Goal: Browse casually: Explore the website without a specific task or goal

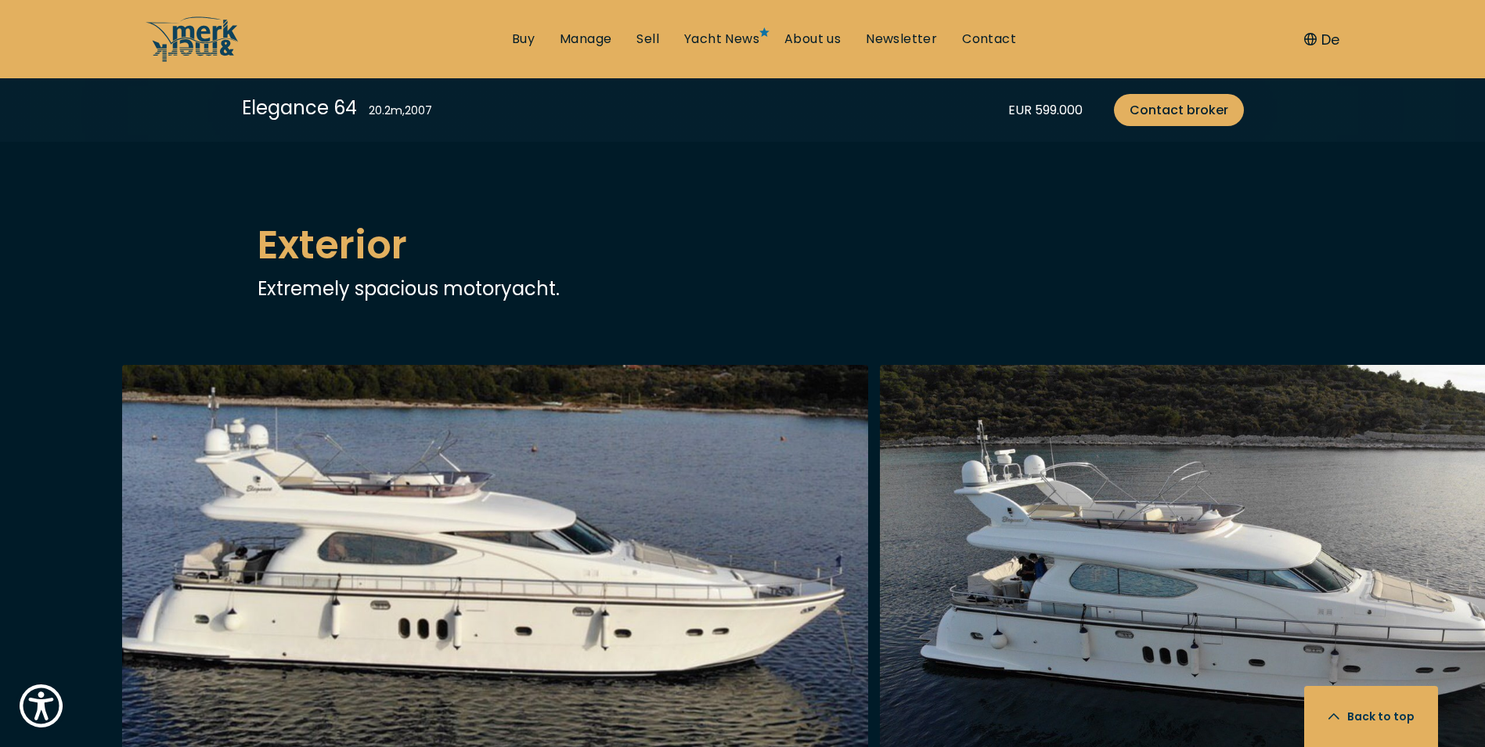
scroll to position [1644, 0]
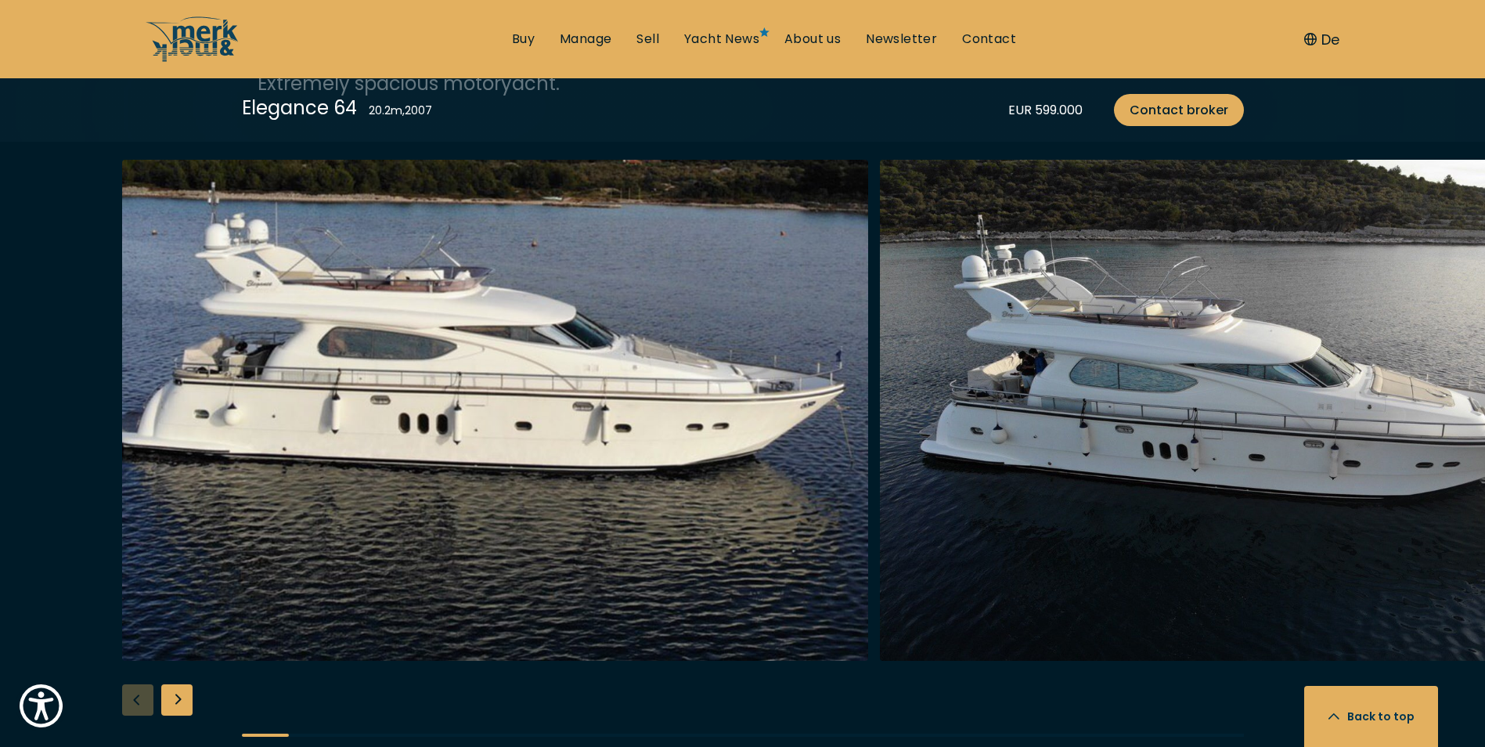
click at [179, 697] on div "Next slide" at bounding box center [176, 699] width 31 height 31
click at [183, 701] on div "Next slide" at bounding box center [176, 699] width 31 height 31
click at [184, 702] on div "Next slide" at bounding box center [176, 699] width 31 height 31
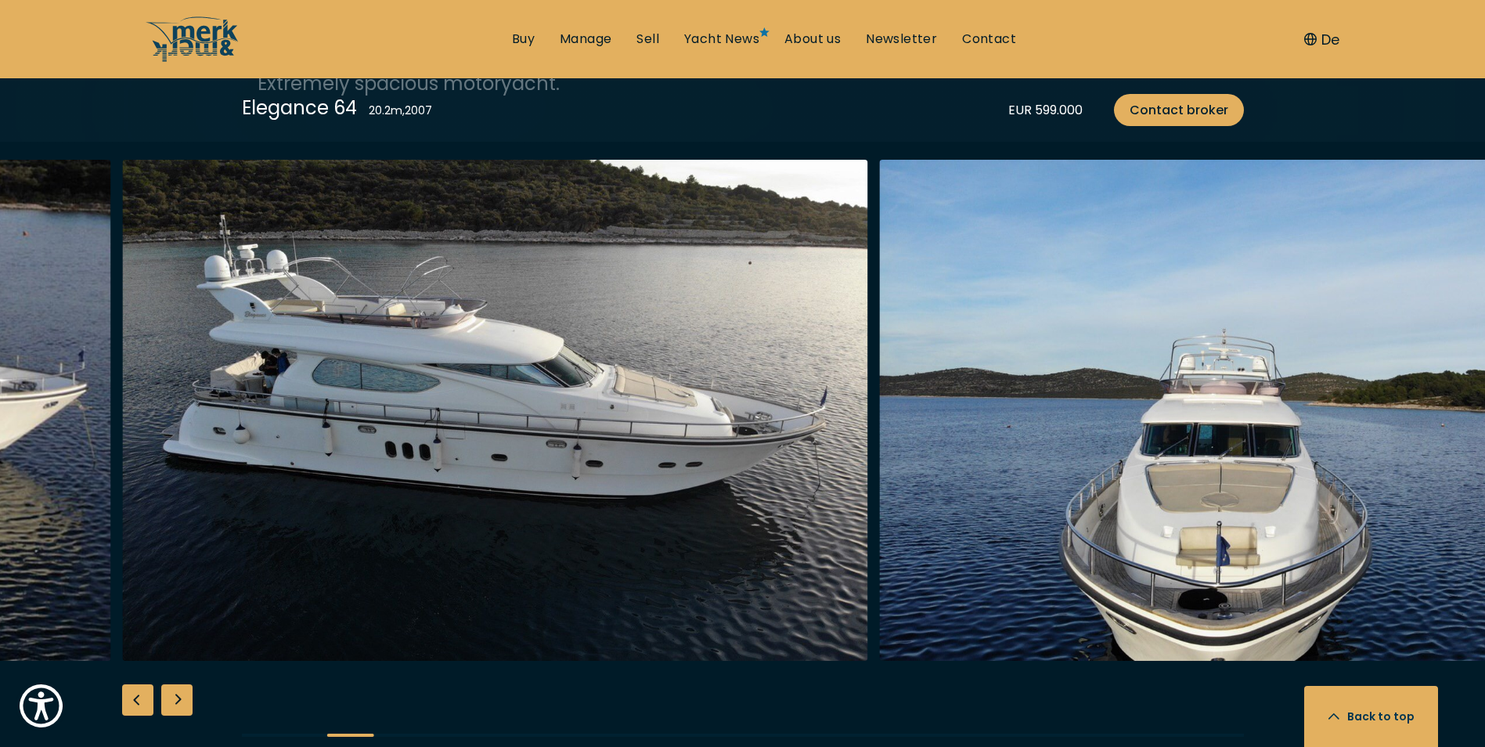
click at [179, 698] on div "Next slide" at bounding box center [176, 699] width 31 height 31
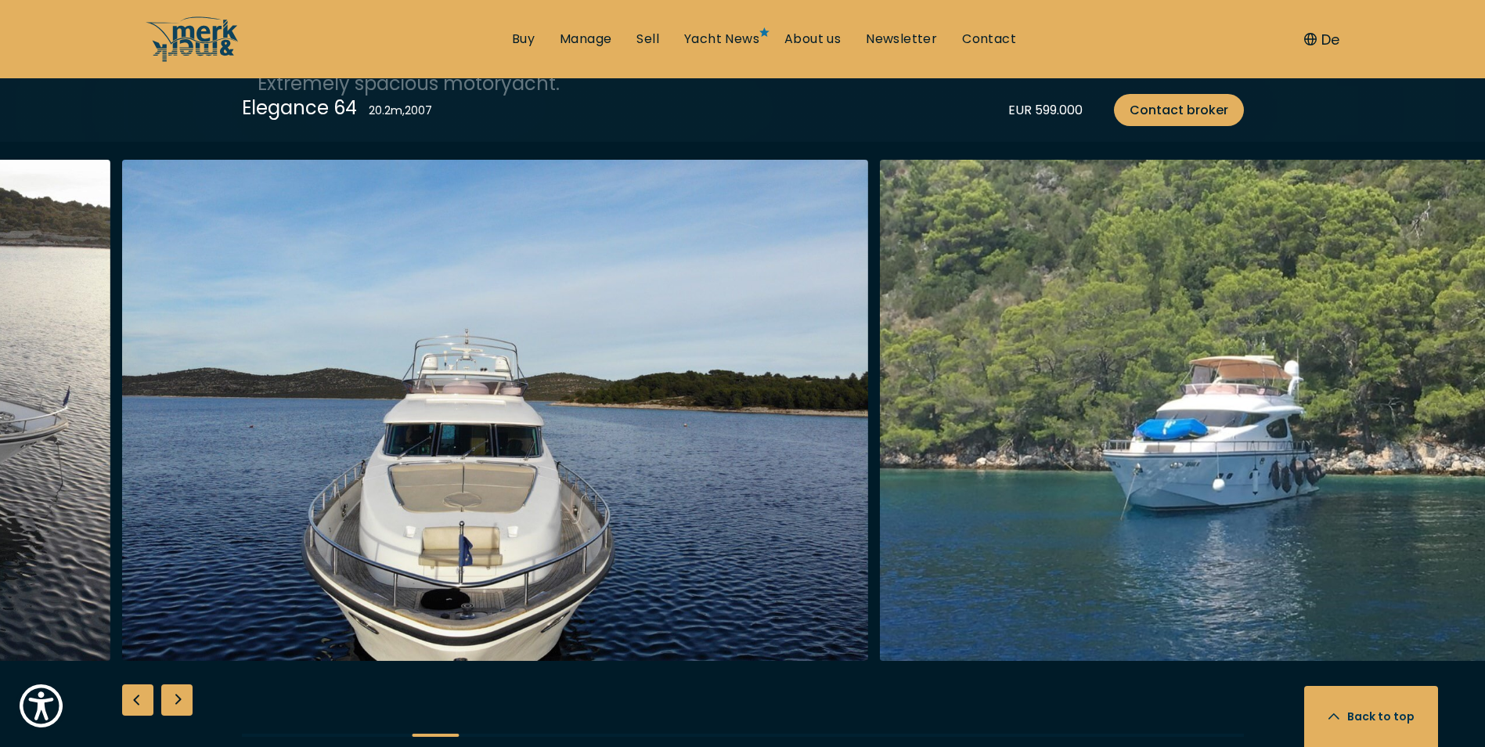
click at [181, 698] on div "Next slide" at bounding box center [176, 699] width 31 height 31
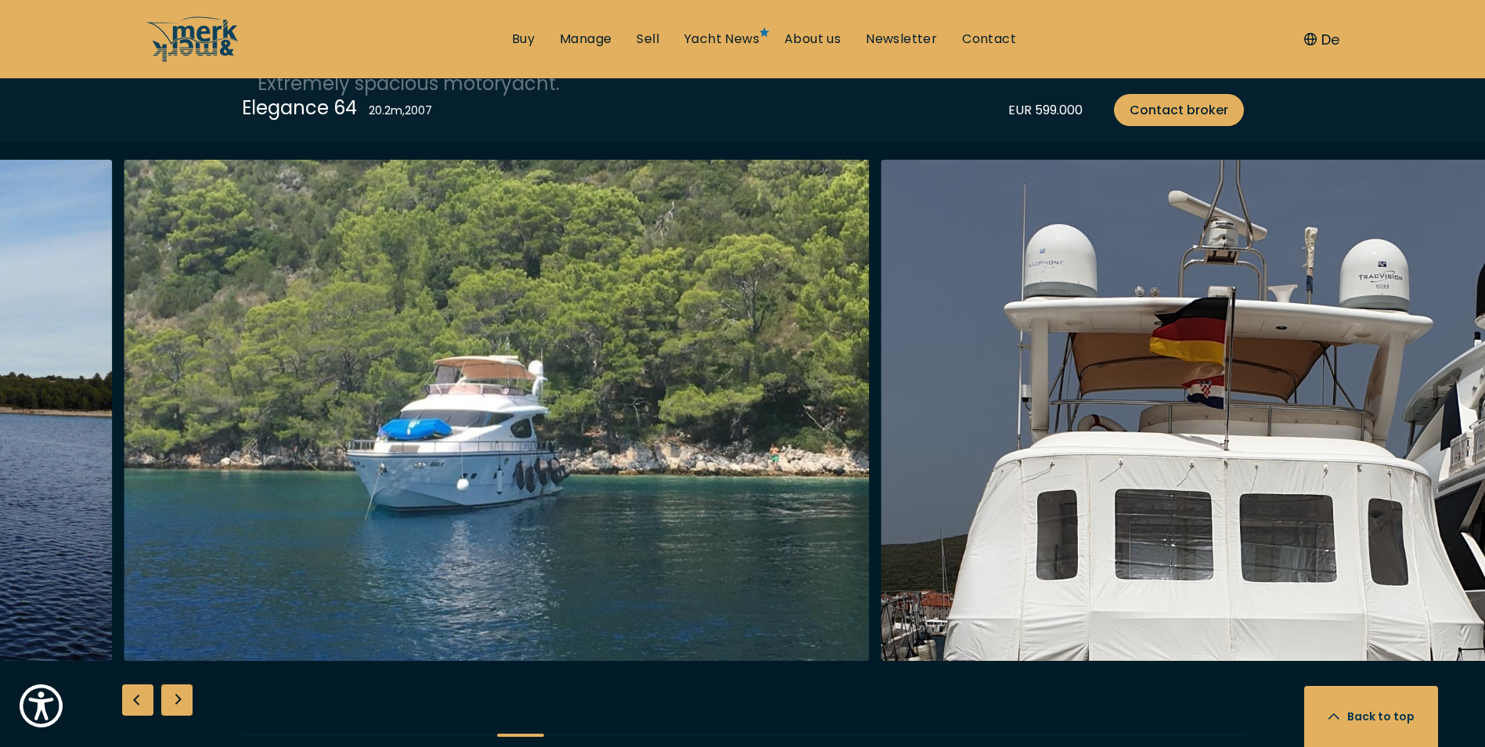
click at [183, 697] on div "Next slide" at bounding box center [176, 699] width 31 height 31
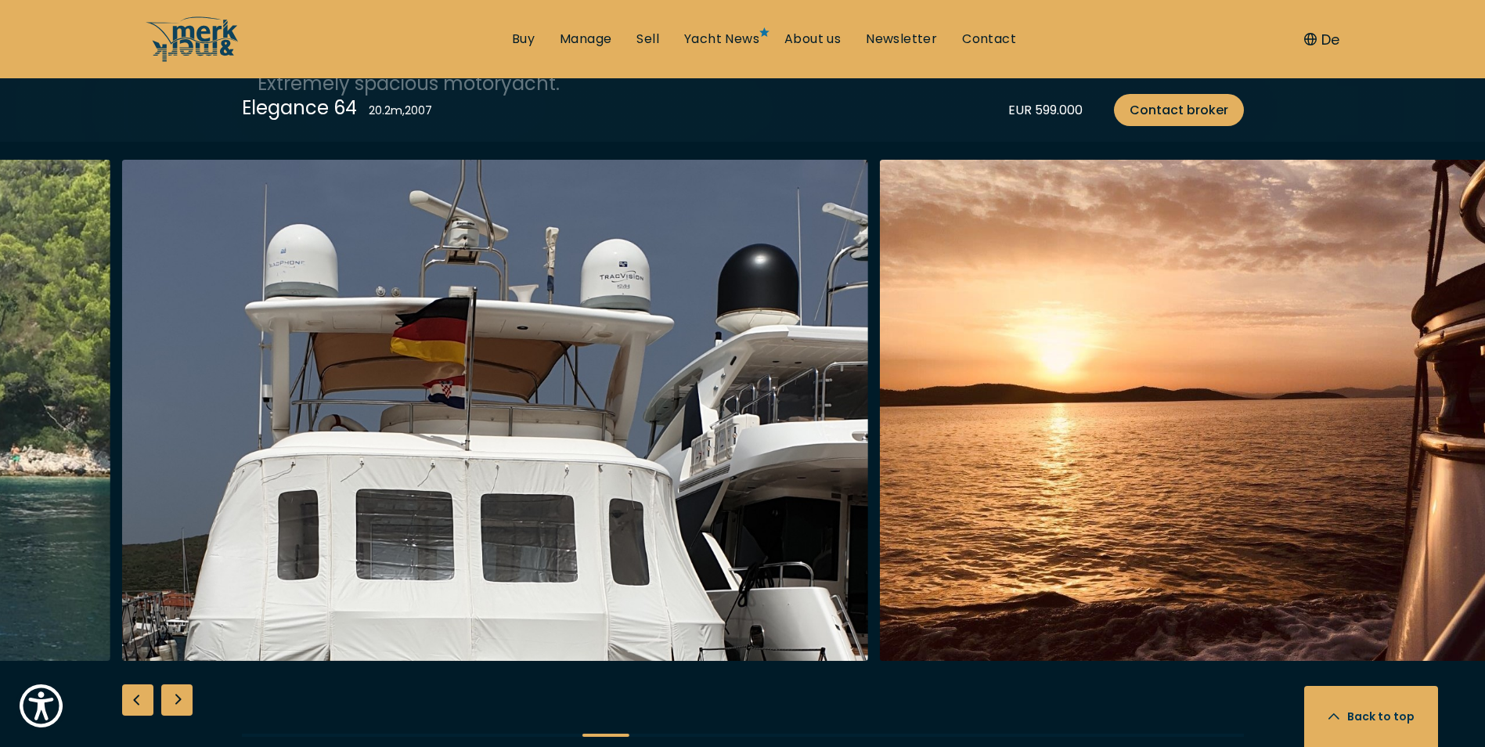
click at [183, 697] on div "Next slide" at bounding box center [176, 699] width 31 height 31
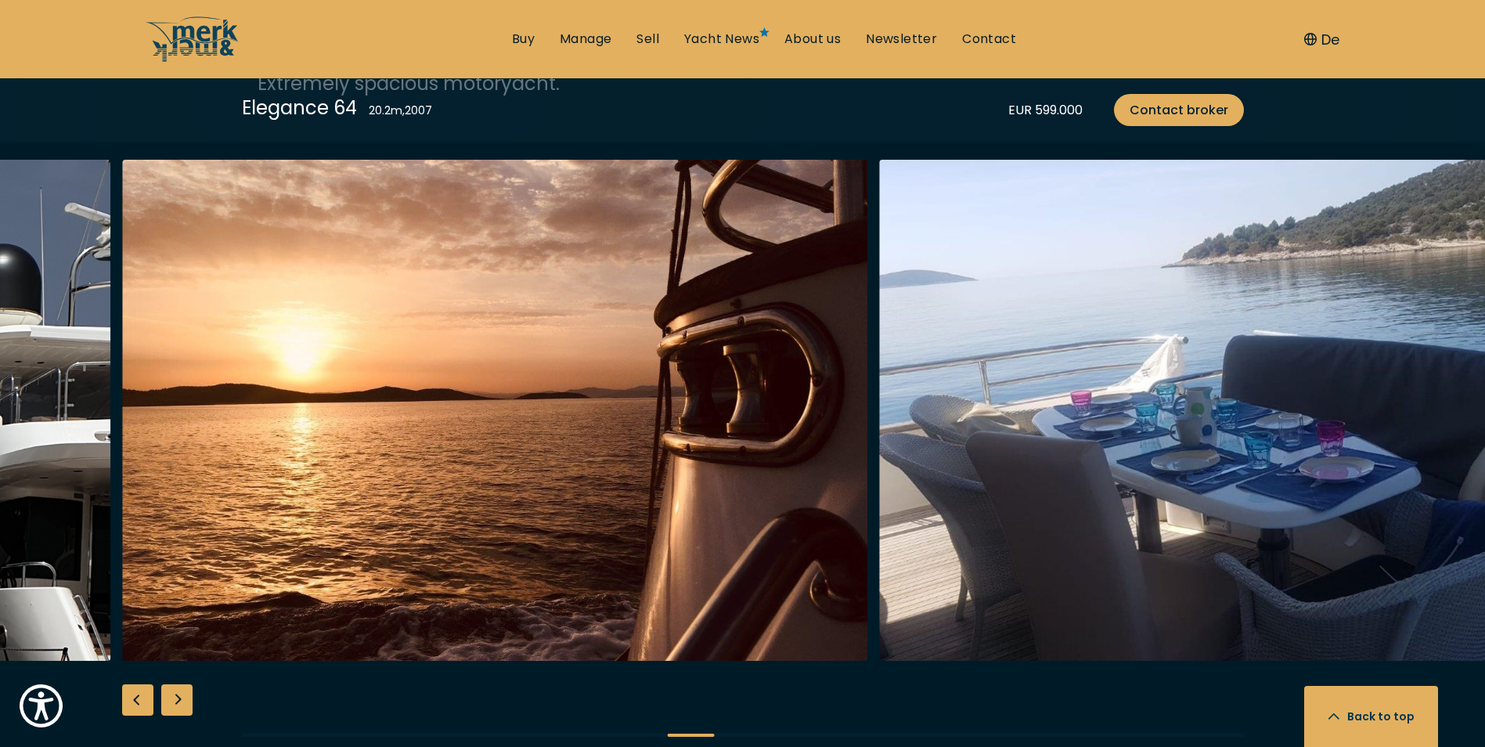
click at [183, 697] on div "Next slide" at bounding box center [176, 699] width 31 height 31
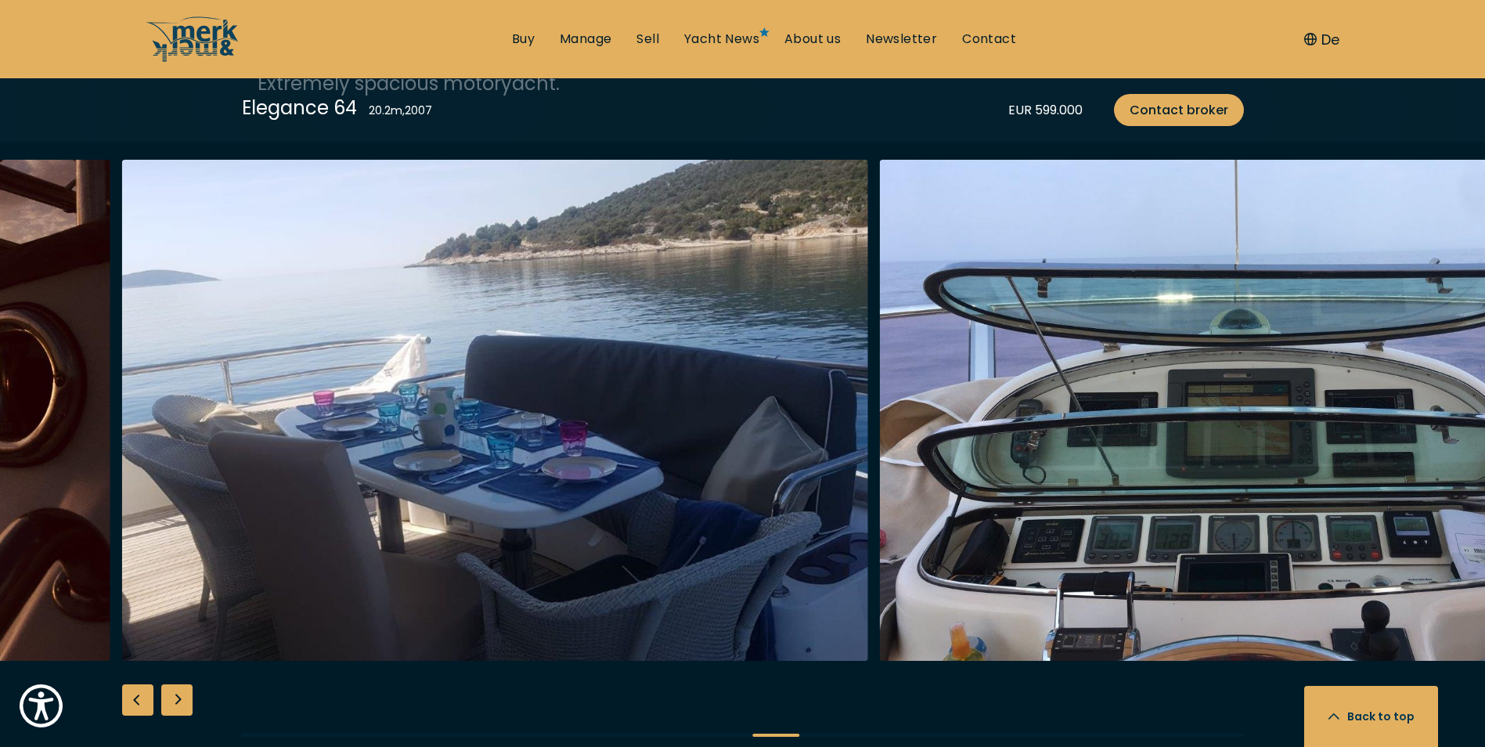
click at [183, 697] on div "Next slide" at bounding box center [176, 699] width 31 height 31
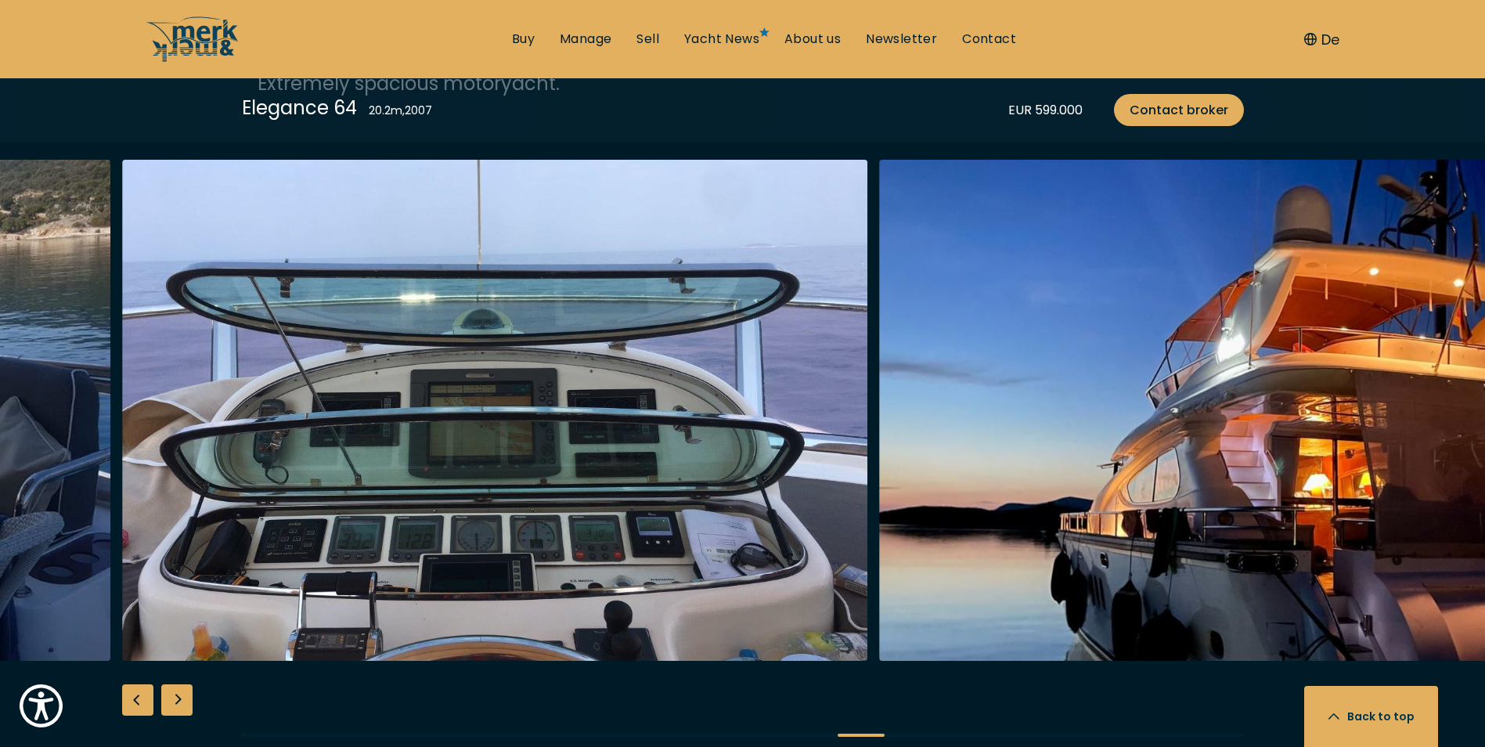
click at [183, 697] on div "Next slide" at bounding box center [176, 699] width 31 height 31
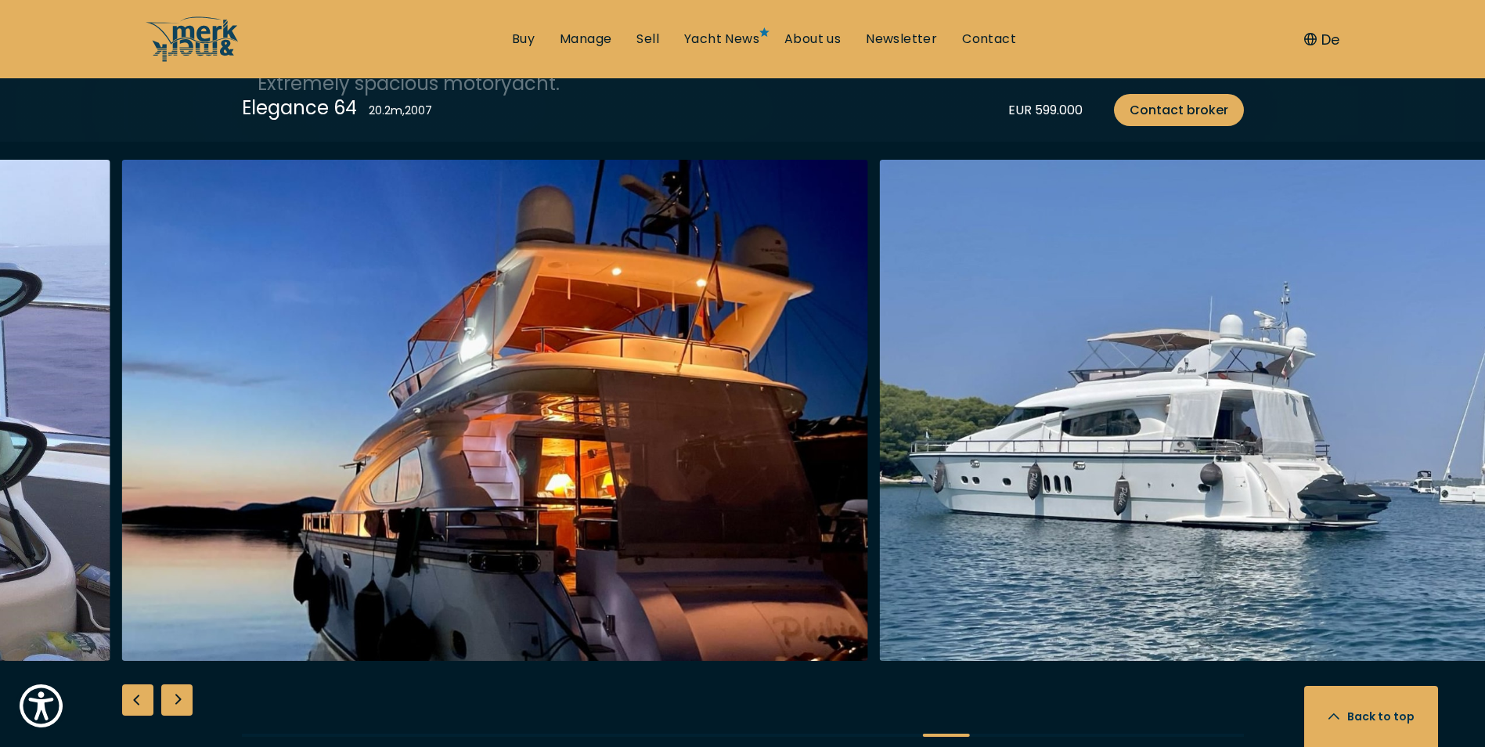
click at [184, 698] on div "Next slide" at bounding box center [176, 699] width 31 height 31
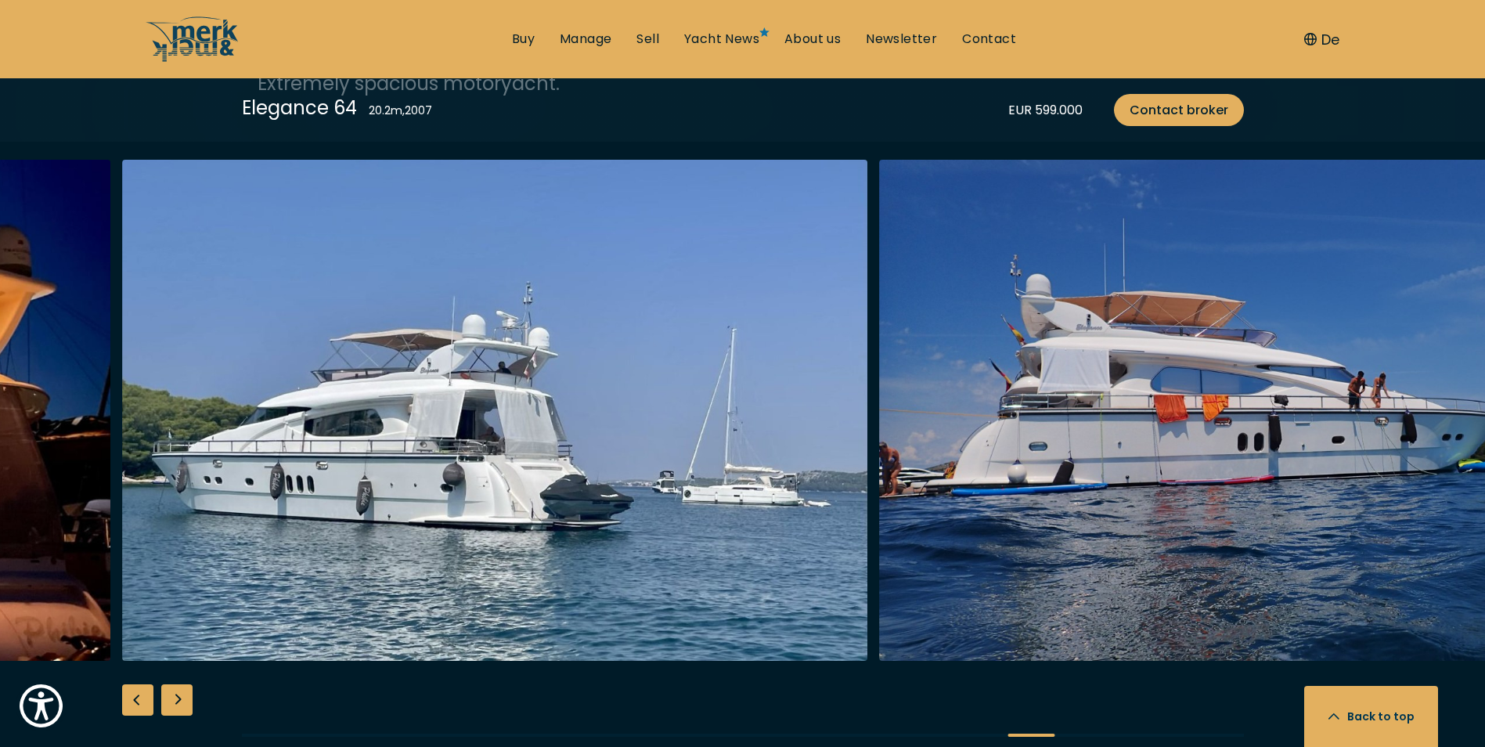
click at [184, 698] on div "Next slide" at bounding box center [176, 699] width 31 height 31
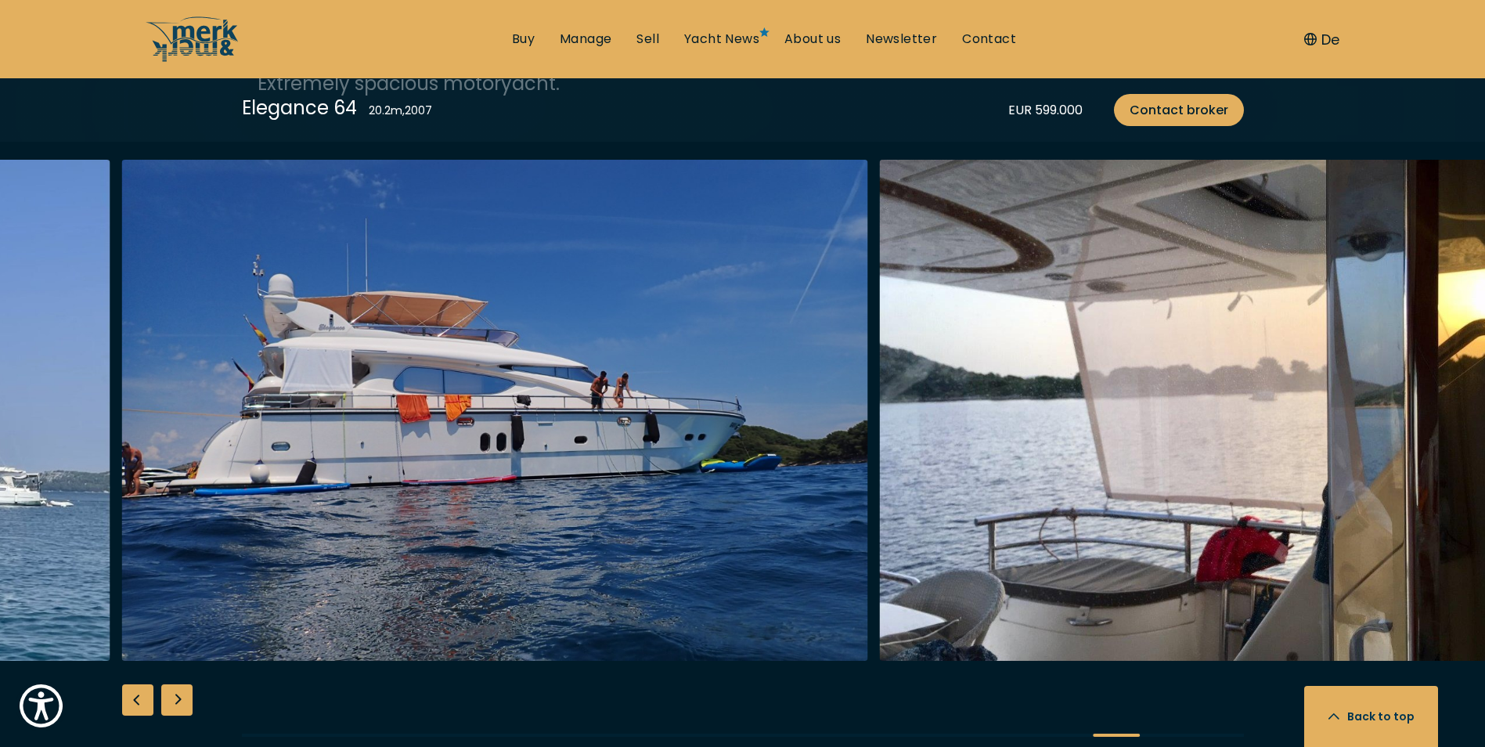
click at [186, 697] on div "Next slide" at bounding box center [176, 699] width 31 height 31
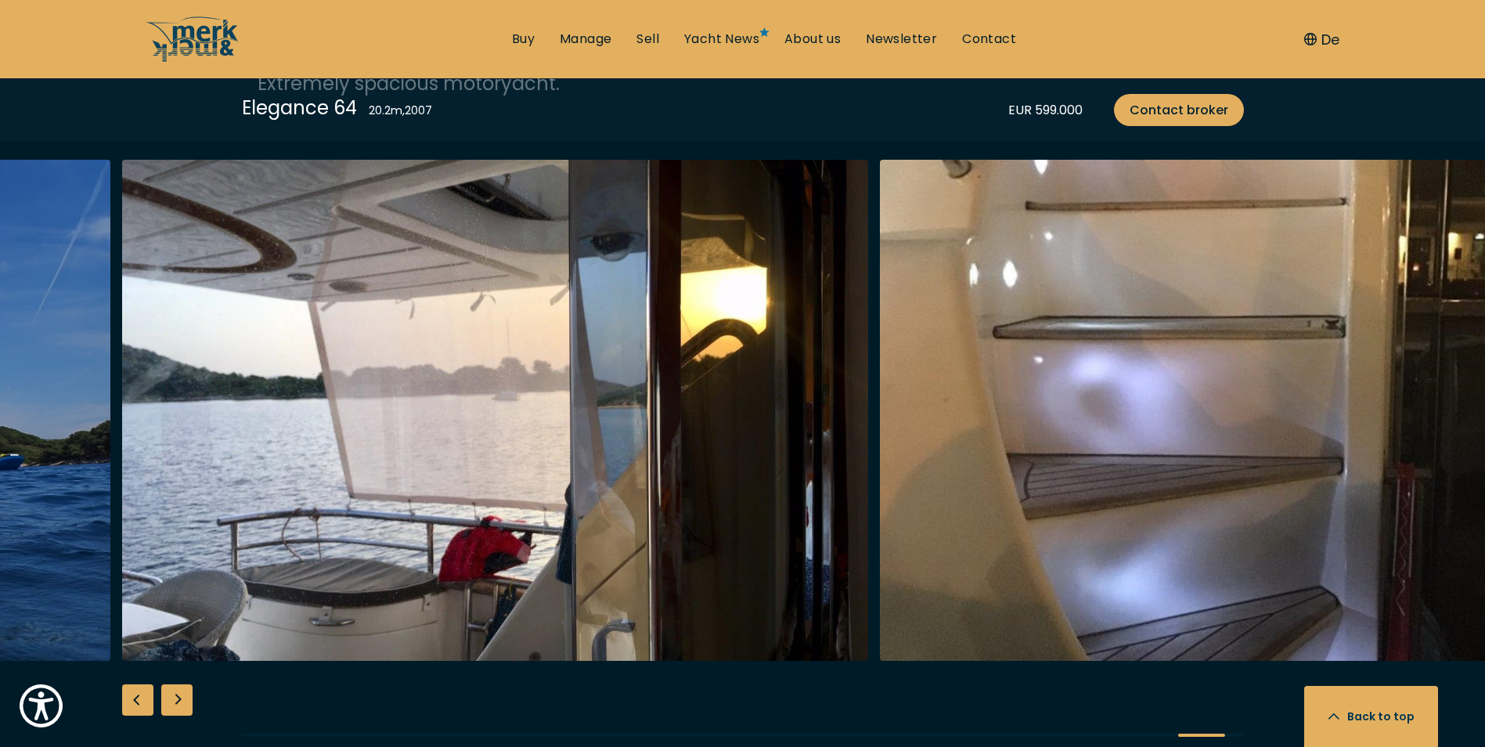
click at [187, 697] on div "Next slide" at bounding box center [176, 699] width 31 height 31
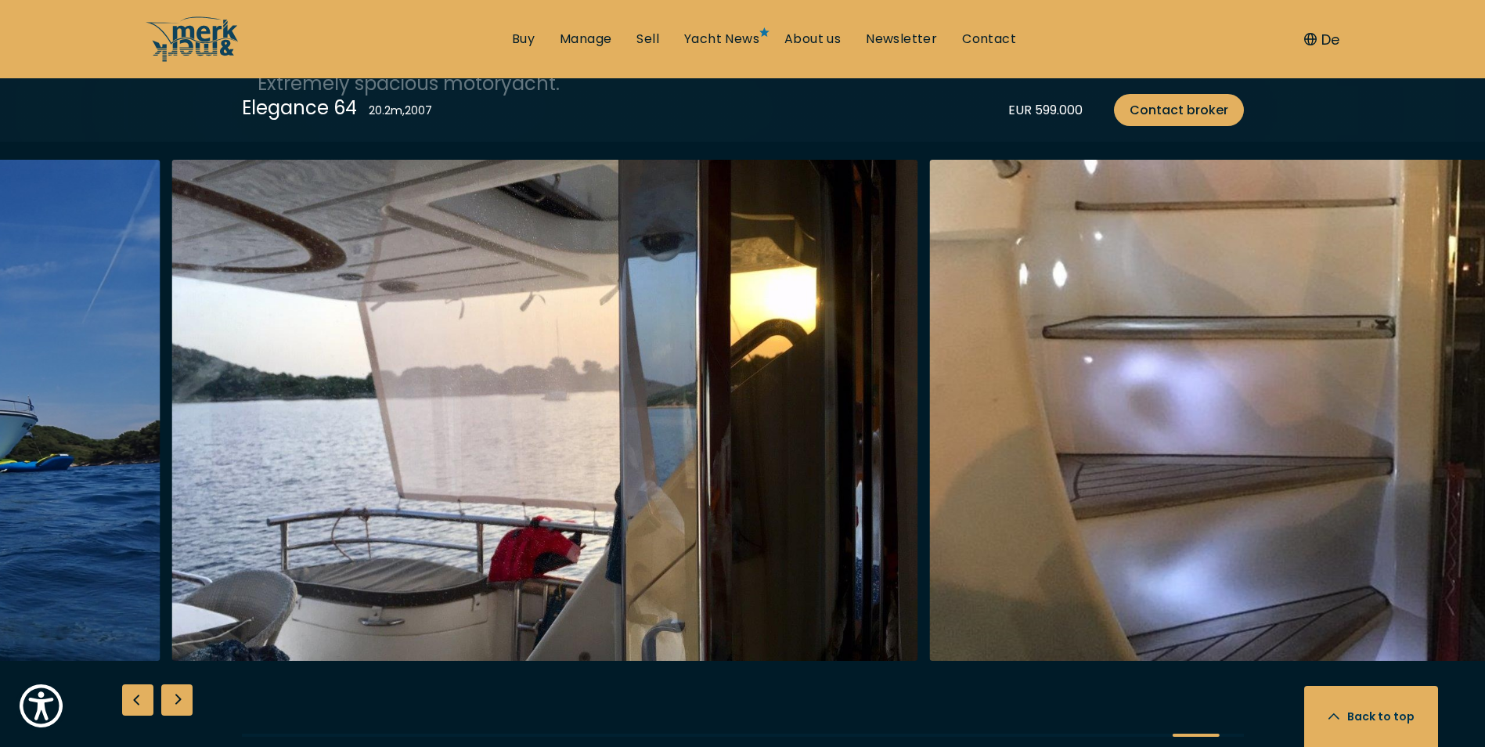
click at [188, 697] on div "Next slide" at bounding box center [176, 699] width 31 height 31
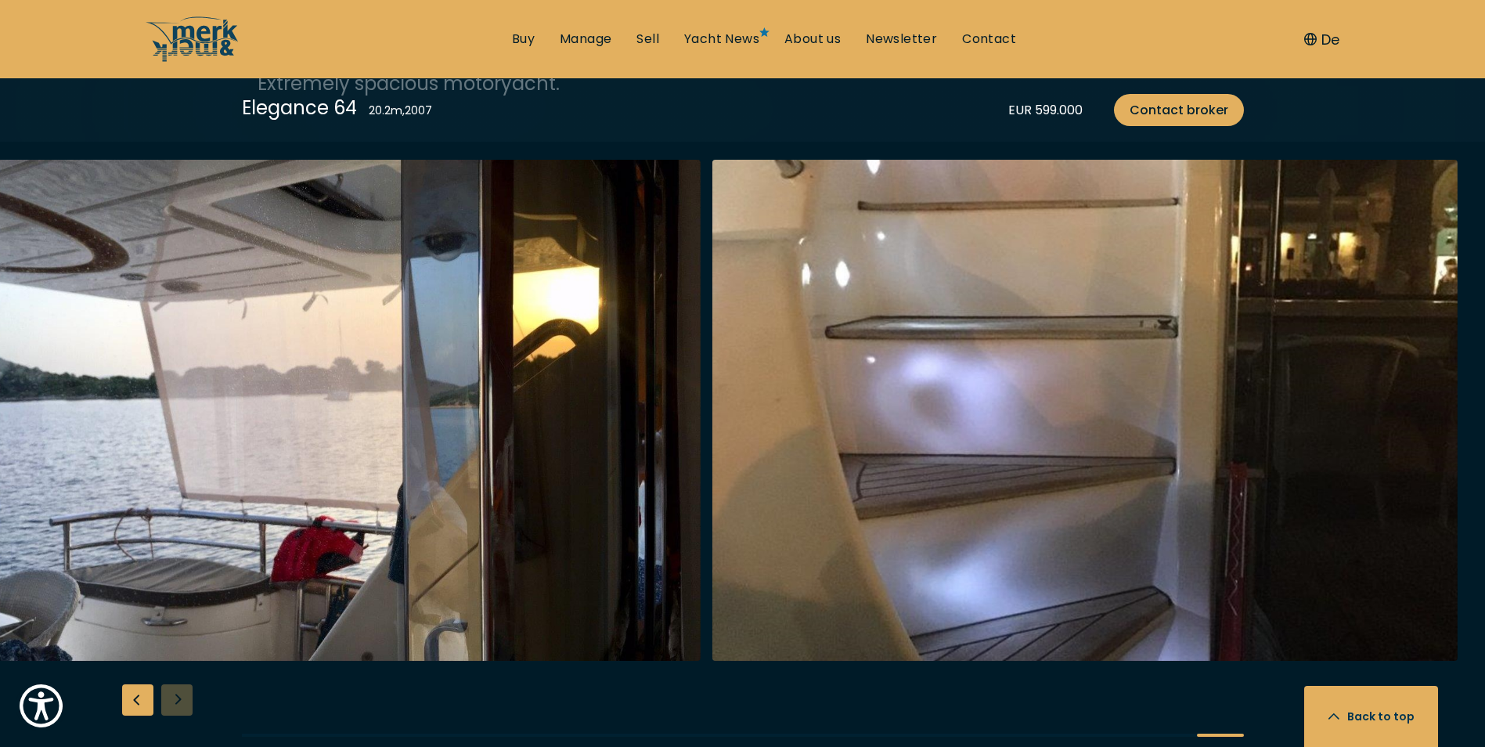
click at [188, 697] on div at bounding box center [742, 461] width 1485 height 603
